Goal: Task Accomplishment & Management: Use online tool/utility

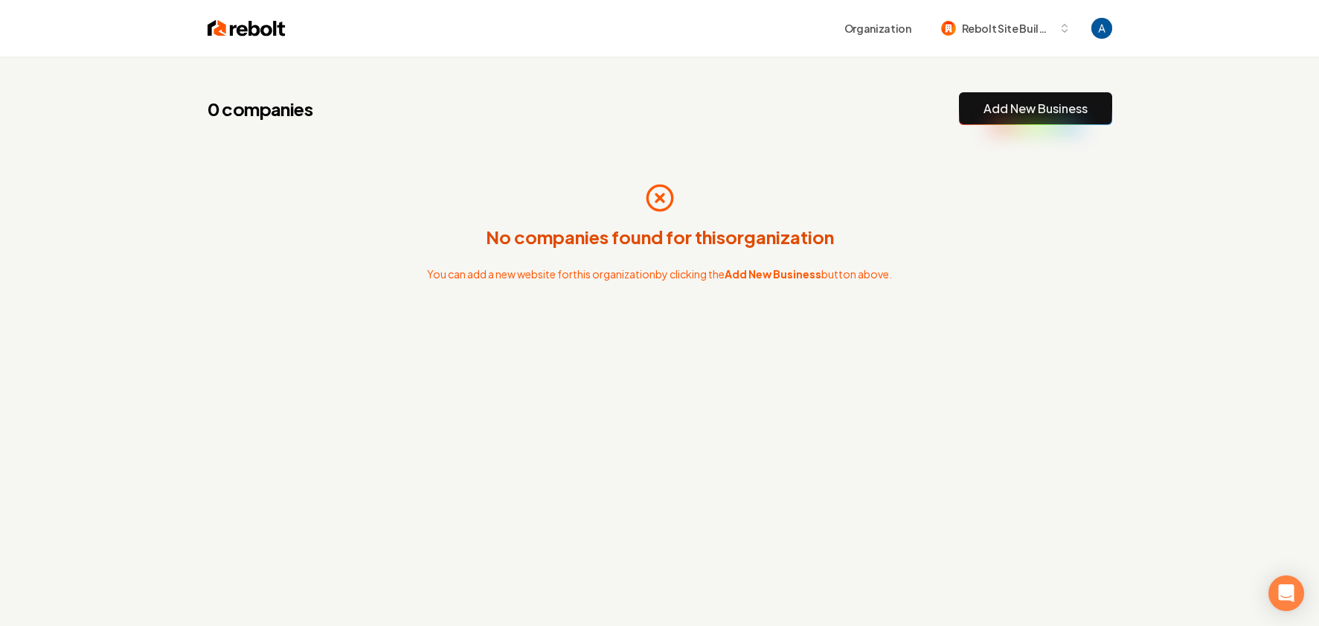
click at [560, 179] on div "No companies found for this organization You can add a new website for this org…" at bounding box center [660, 232] width 905 height 167
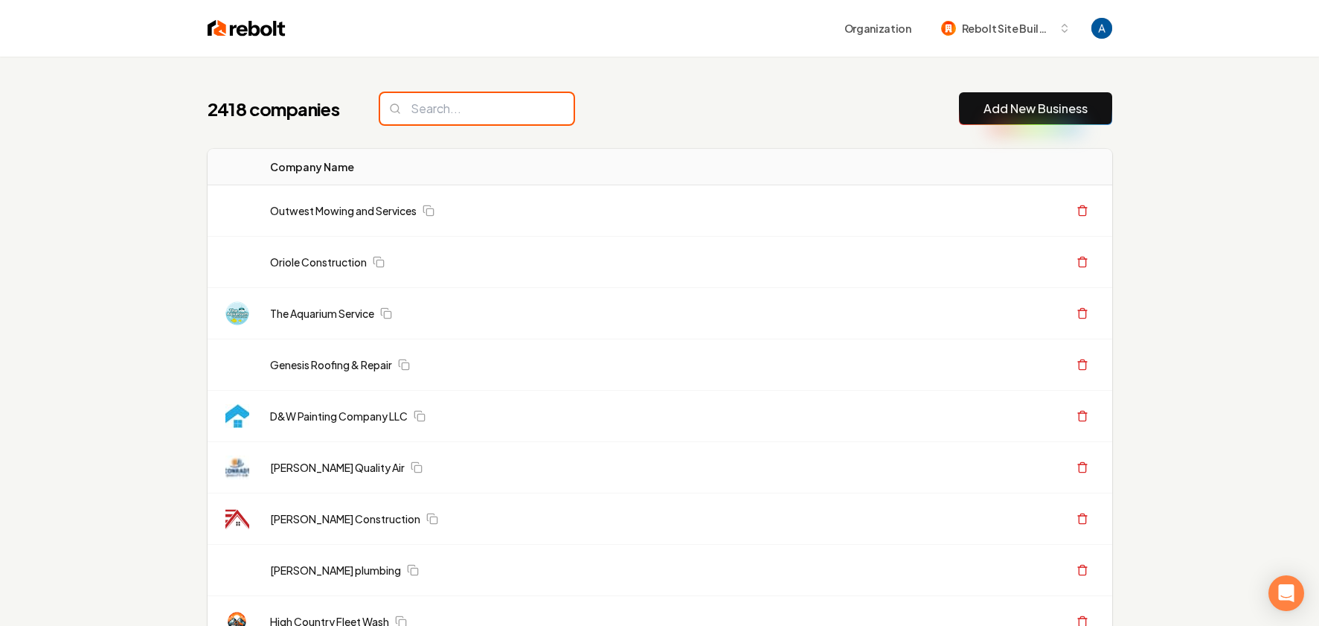
click at [472, 108] on input "search" at bounding box center [476, 108] width 193 height 31
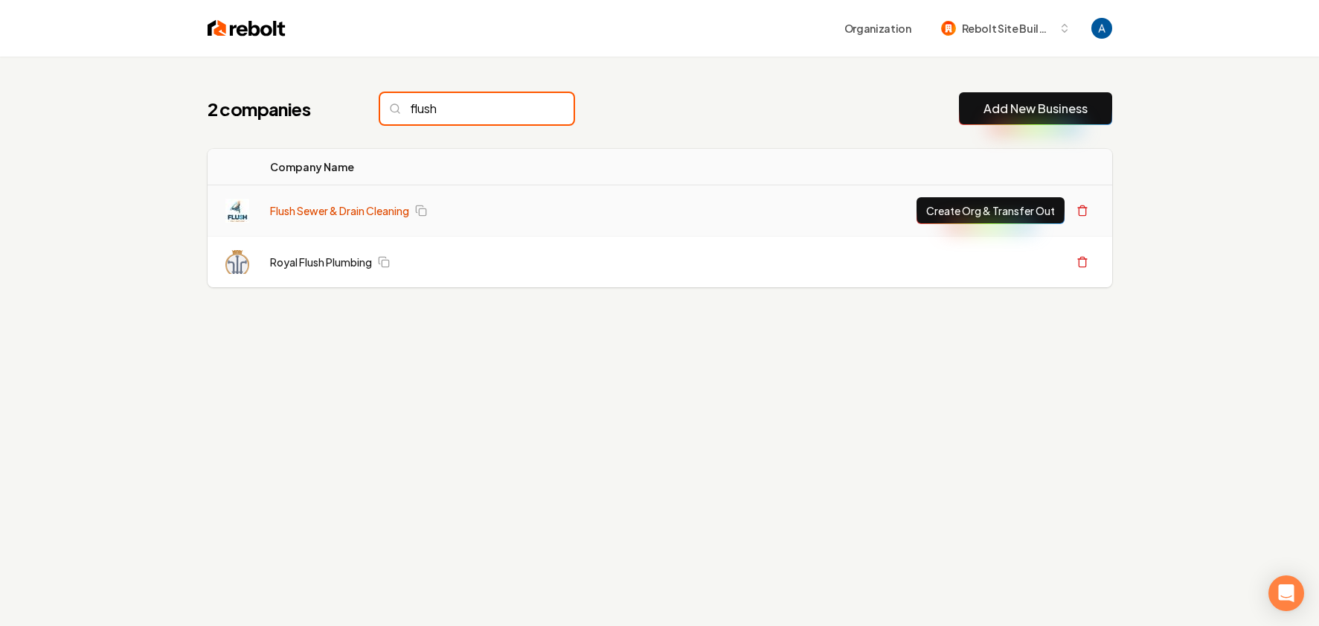
type input "flush"
click at [377, 214] on link "Flush Sewer & Drain Cleaning" at bounding box center [339, 210] width 139 height 15
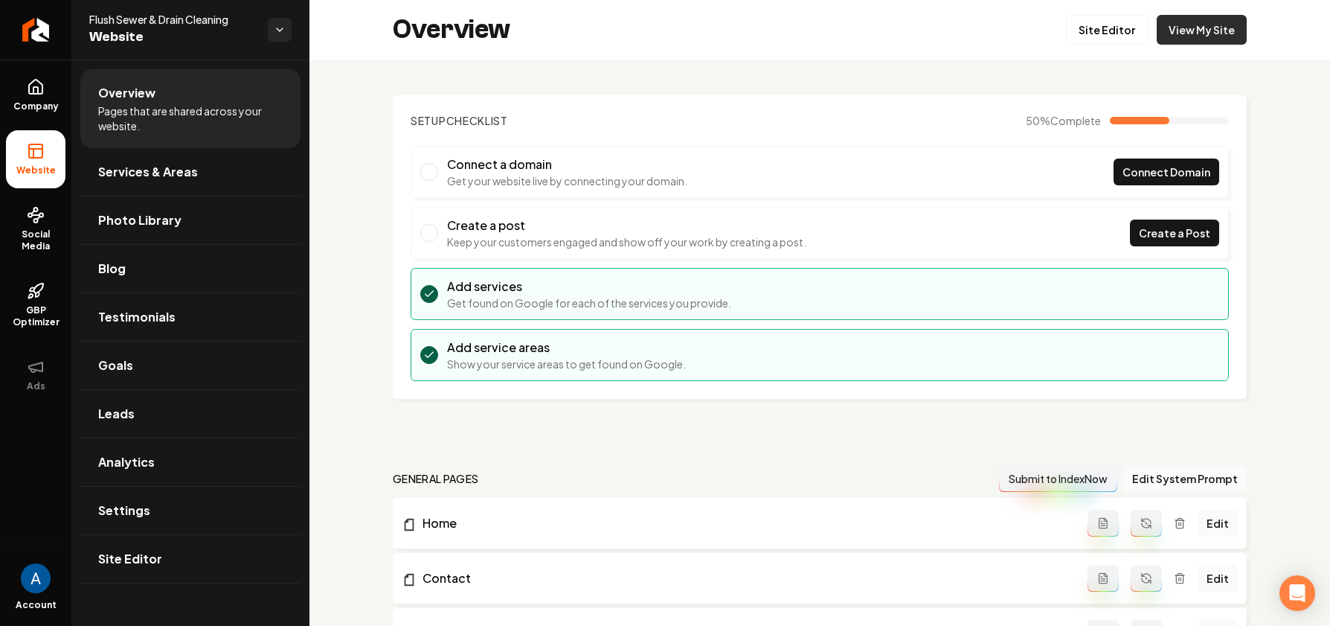
click at [1178, 37] on link "View My Site" at bounding box center [1202, 30] width 90 height 30
click at [1092, 23] on link "Site Editor" at bounding box center [1107, 30] width 82 height 30
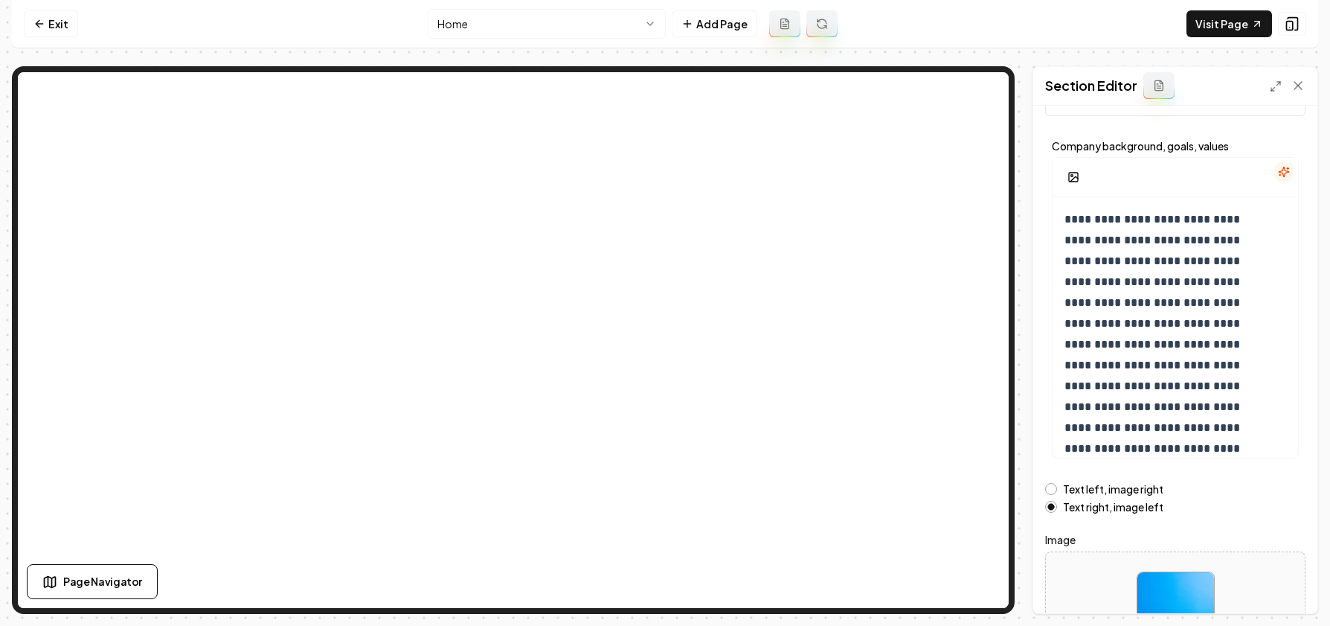
scroll to position [178, 0]
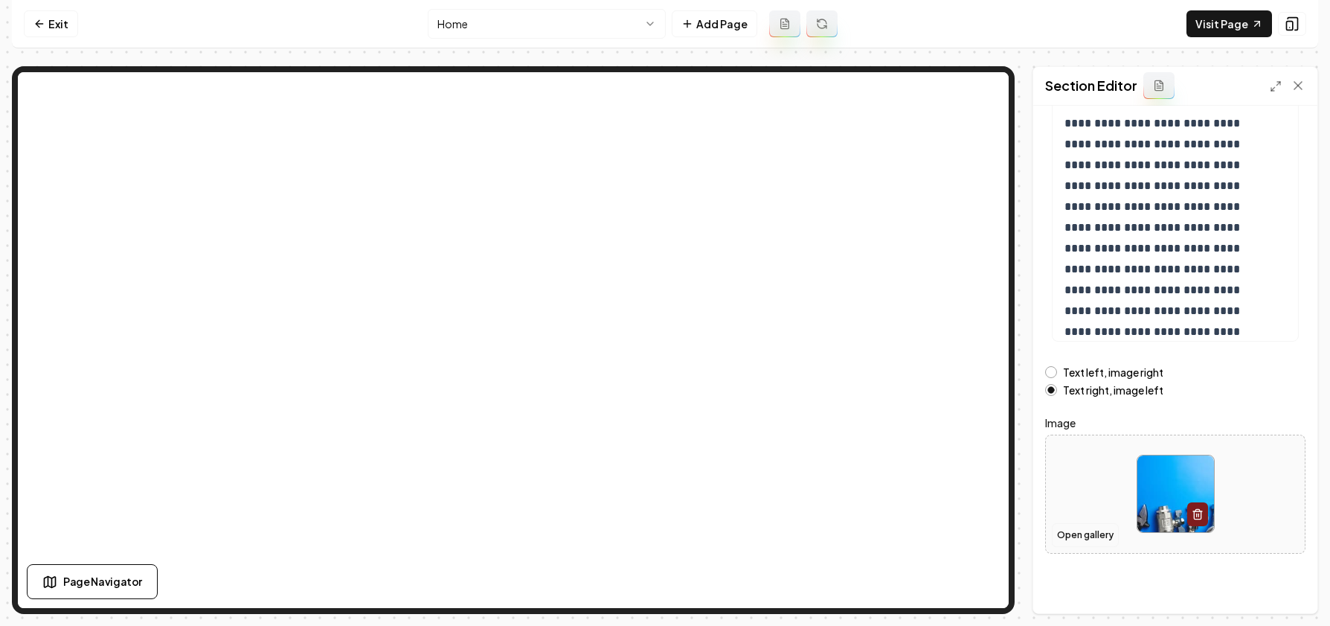
click at [1090, 534] on button "Open gallery" at bounding box center [1085, 535] width 67 height 24
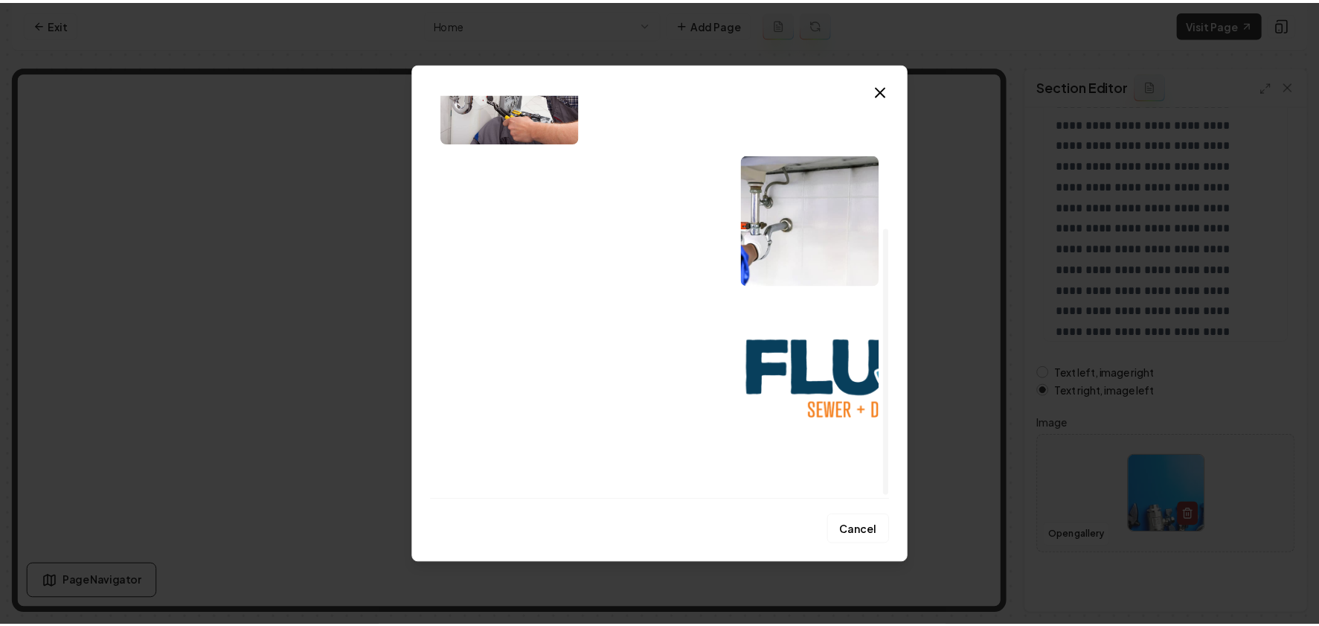
scroll to position [83, 0]
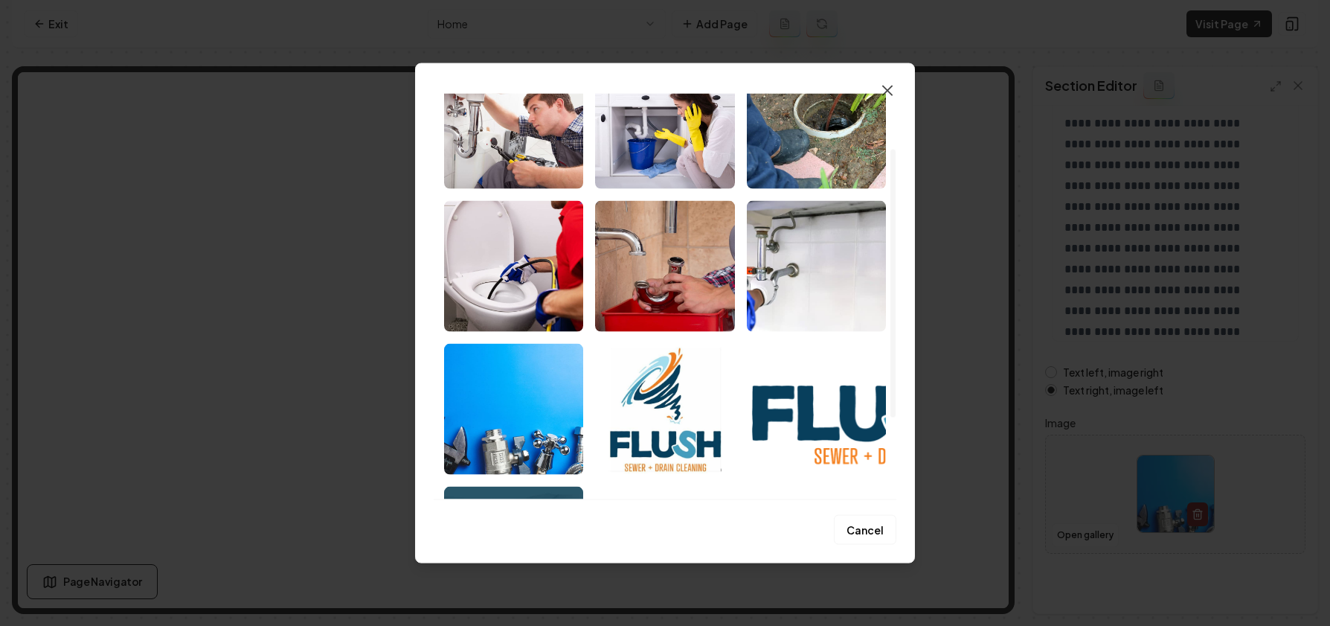
click at [879, 85] on icon "button" at bounding box center [888, 90] width 18 height 18
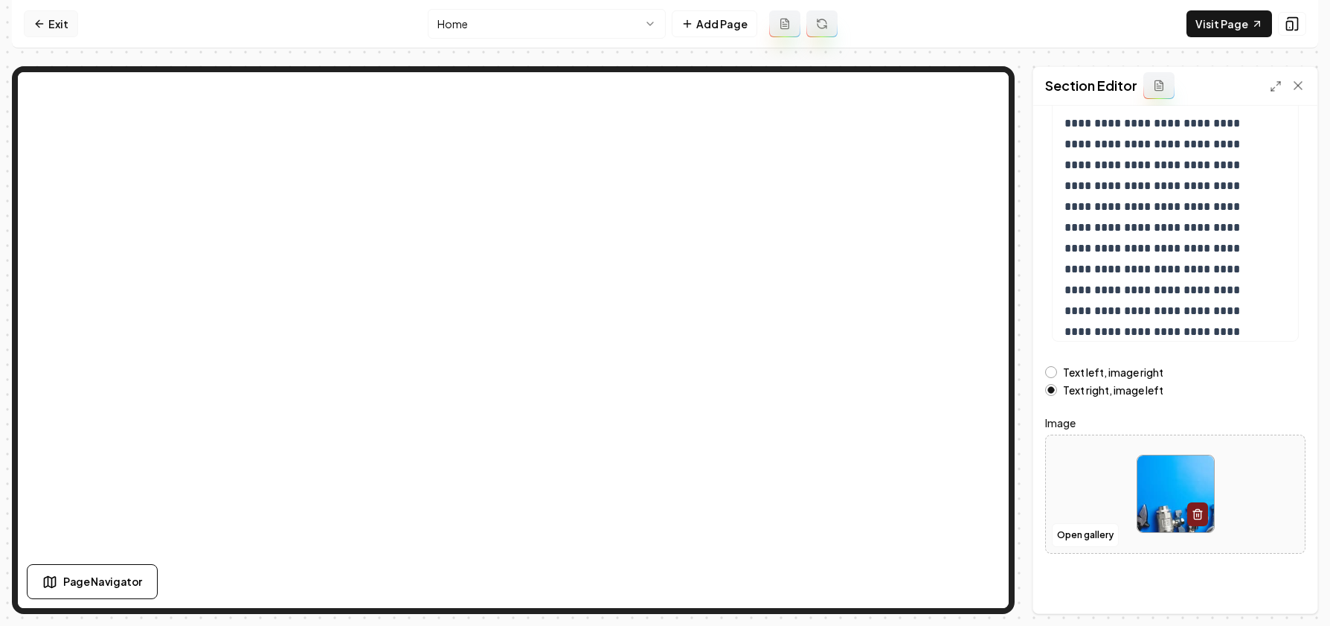
click at [26, 33] on link "Exit" at bounding box center [51, 23] width 54 height 27
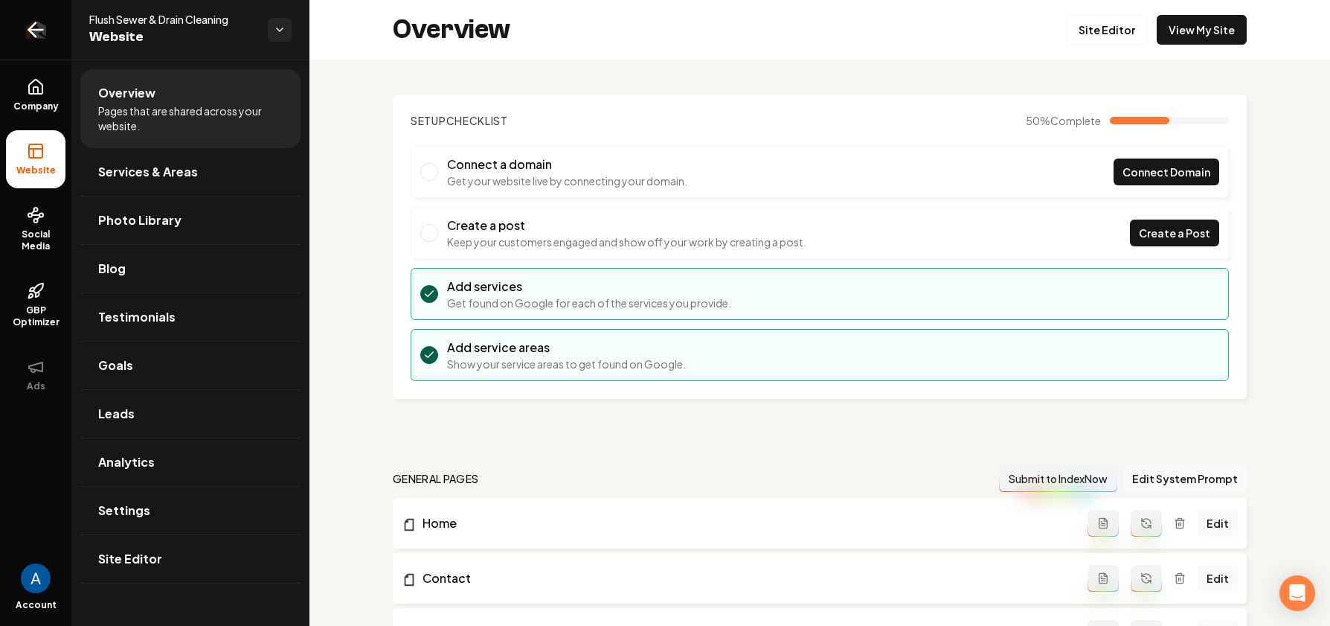
click at [26, 33] on icon "Return to dashboard" at bounding box center [36, 30] width 24 height 24
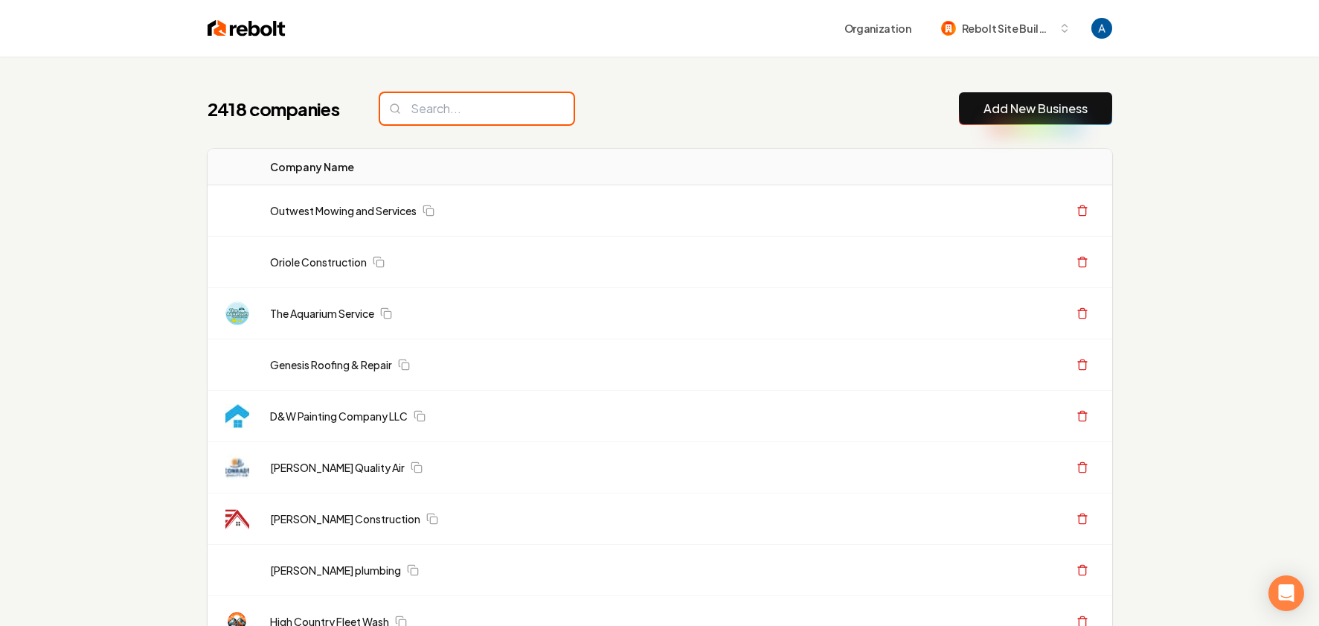
click at [433, 109] on input "search" at bounding box center [476, 108] width 193 height 31
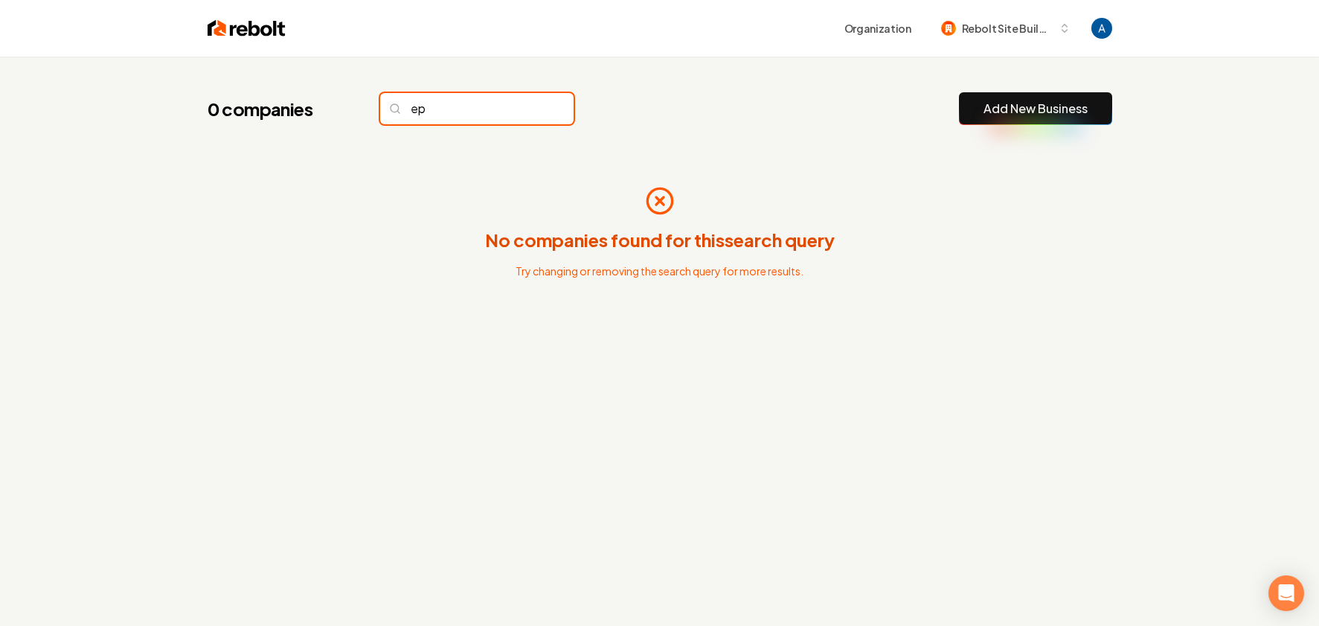
type input "e"
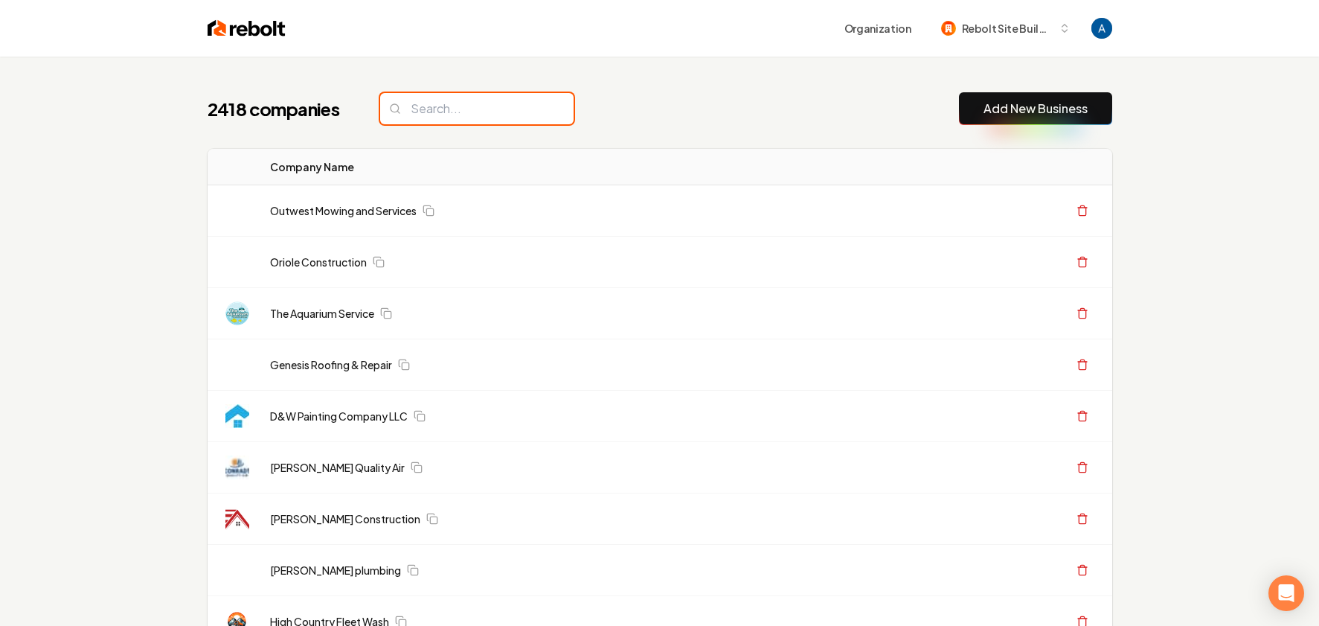
click at [435, 108] on input "search" at bounding box center [476, 108] width 193 height 31
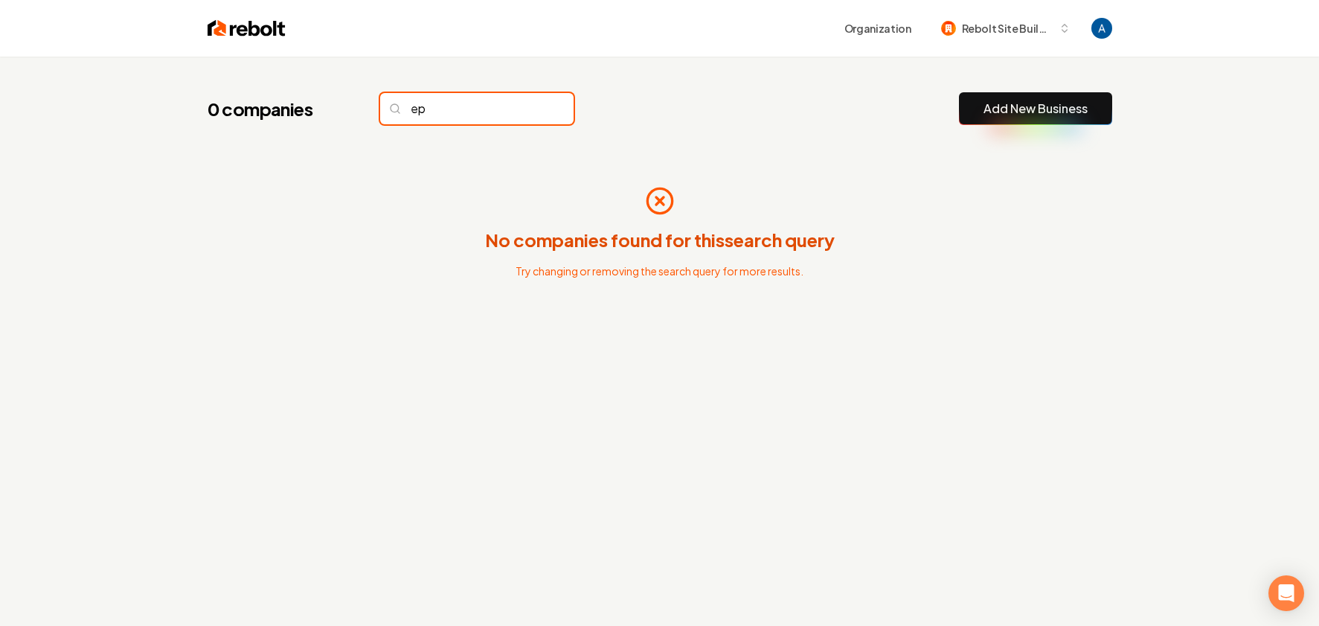
type input "e"
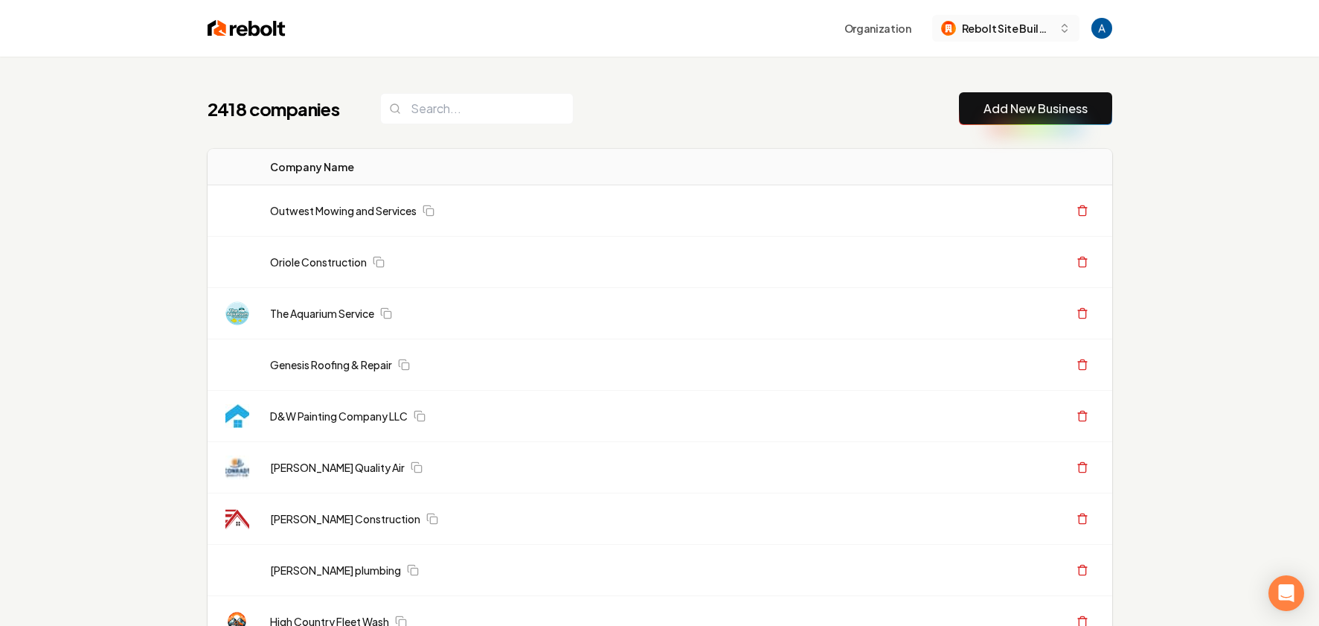
click at [996, 30] on span "Rebolt Site Builder" at bounding box center [1007, 29] width 91 height 16
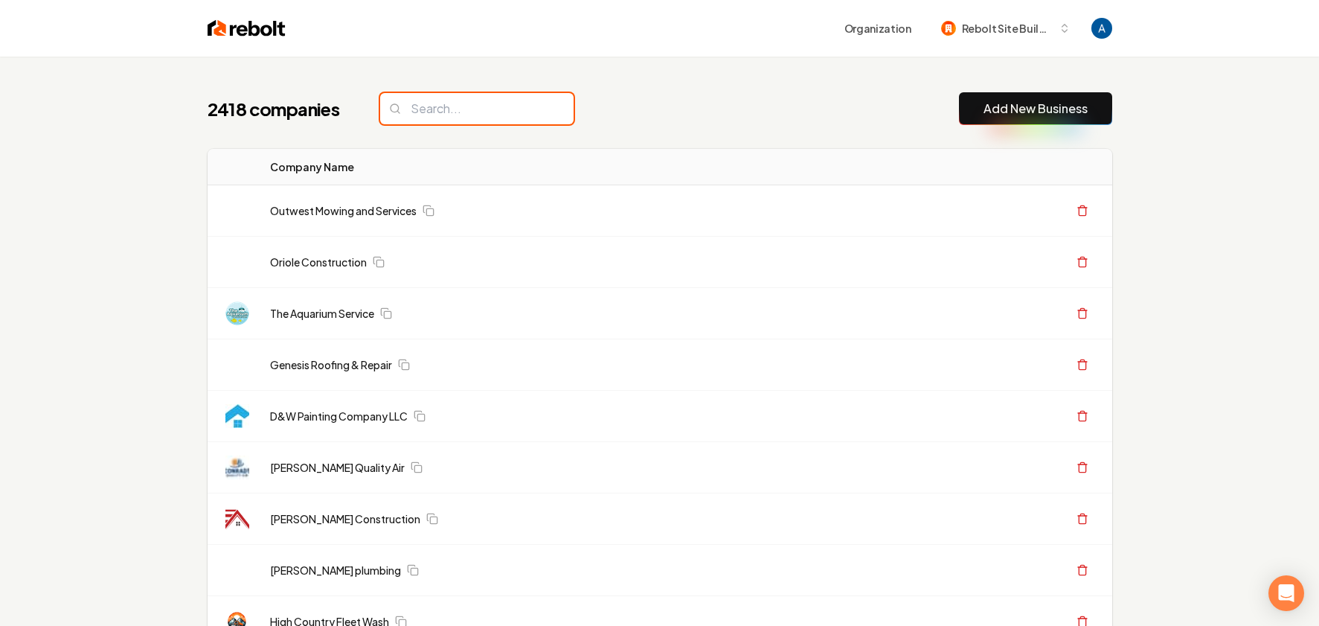
click at [478, 114] on input "search" at bounding box center [476, 108] width 193 height 31
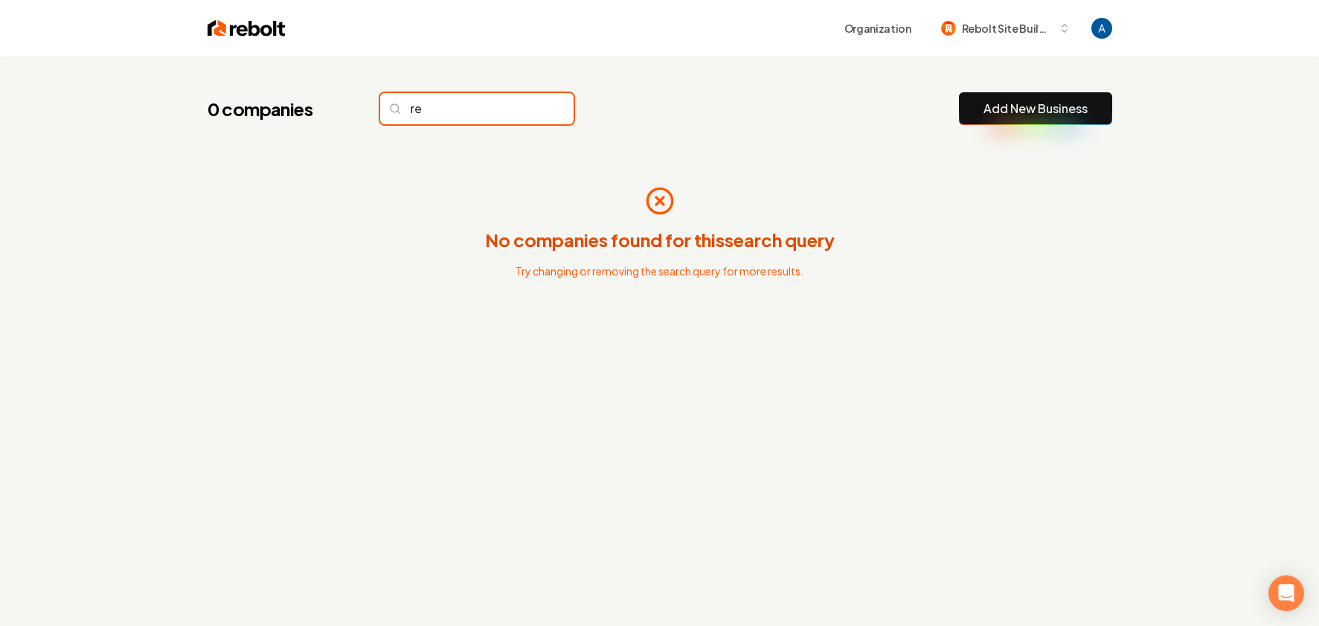
type input "r"
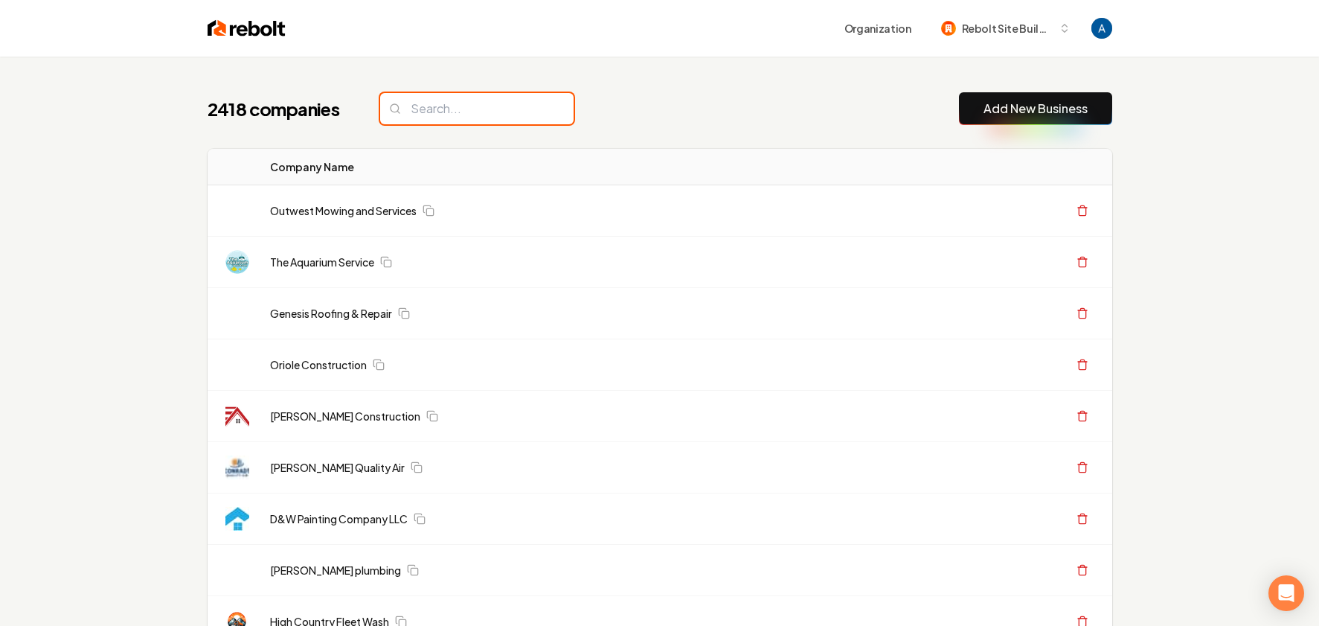
click at [473, 113] on input "search" at bounding box center [476, 108] width 193 height 31
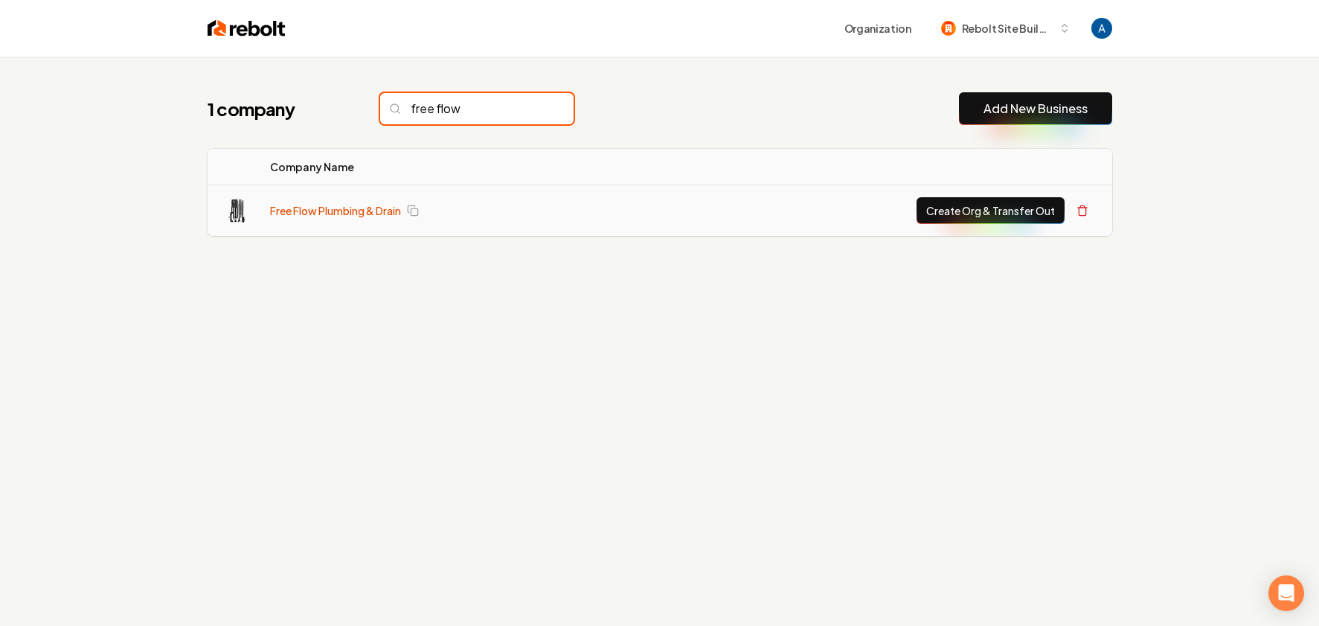
type input "free flow"
click at [351, 211] on link "Free Flow Plumbing & Drain" at bounding box center [335, 210] width 131 height 15
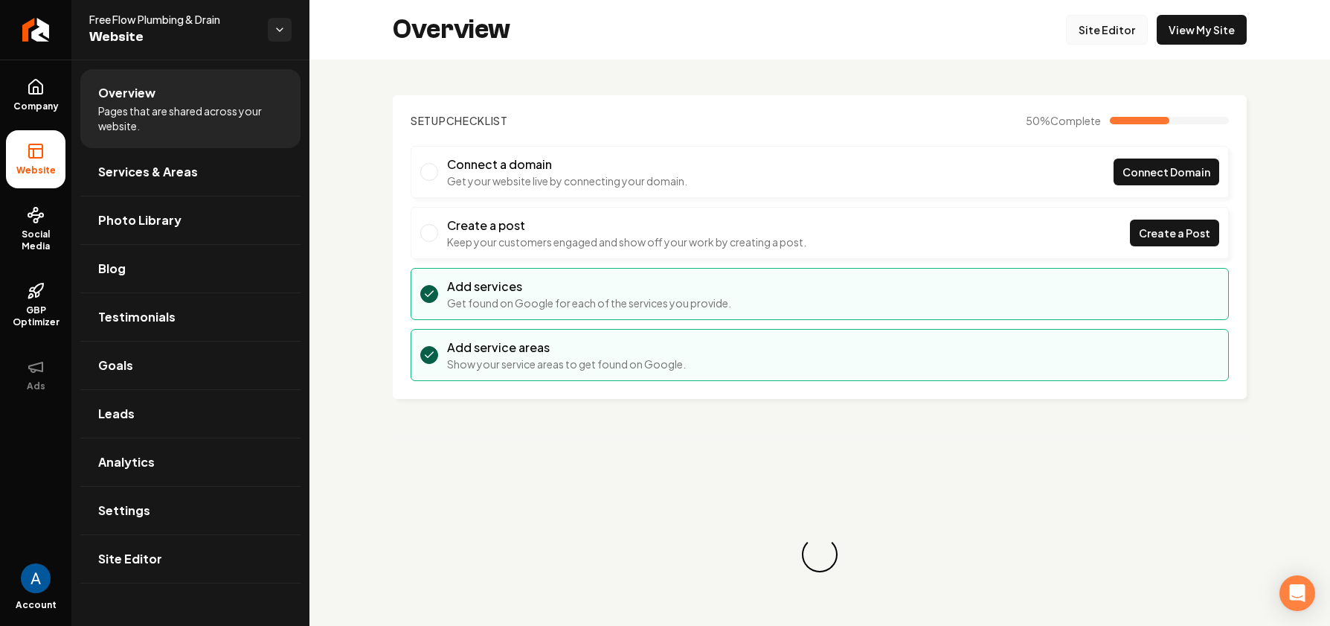
click at [1105, 38] on link "Site Editor" at bounding box center [1107, 30] width 82 height 30
